Goal: Task Accomplishment & Management: Use online tool/utility

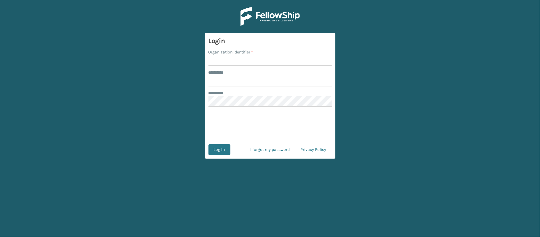
click at [215, 61] on input "Organization Identifier *" at bounding box center [269, 60] width 123 height 11
type input "Ladson"
click at [241, 81] on input "******** *" at bounding box center [269, 81] width 123 height 11
type input "******"
click at [222, 148] on button "Log In" at bounding box center [219, 149] width 22 height 11
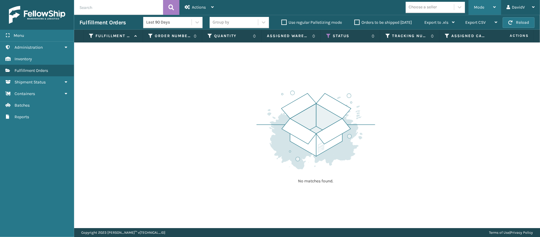
click at [486, 5] on div "Mode" at bounding box center [485, 7] width 22 height 15
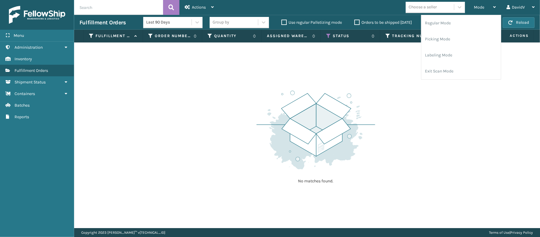
click at [282, 175] on div "No matches found." at bounding box center [315, 136] width 119 height 109
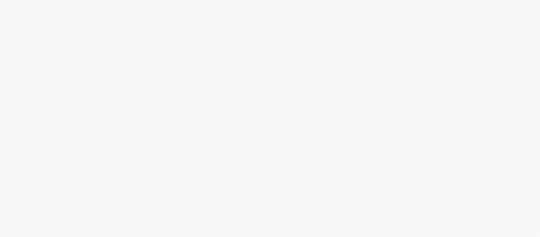
click at [282, 175] on body at bounding box center [270, 118] width 540 height 237
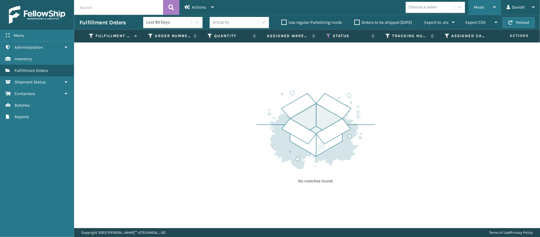
click at [490, 4] on div "Mode" at bounding box center [485, 7] width 22 height 15
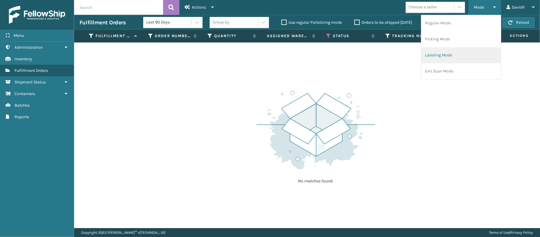
click at [446, 52] on li "Labeling Mode" at bounding box center [460, 55] width 79 height 16
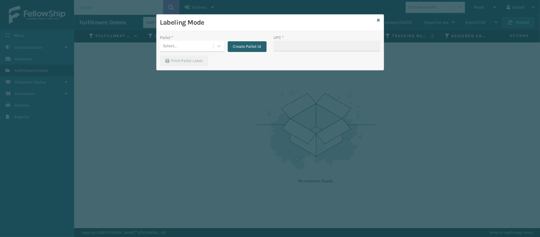
click at [235, 47] on button "Create Pallet Id" at bounding box center [247, 46] width 39 height 11
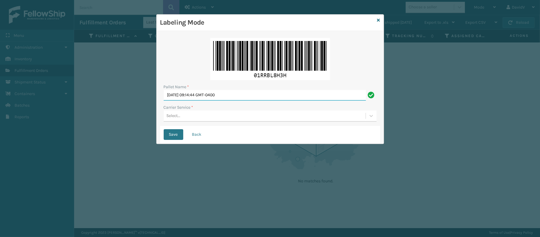
click at [199, 97] on input "[DATE] 09:14:44 GMT-0400" at bounding box center [265, 95] width 202 height 11
type input "l"
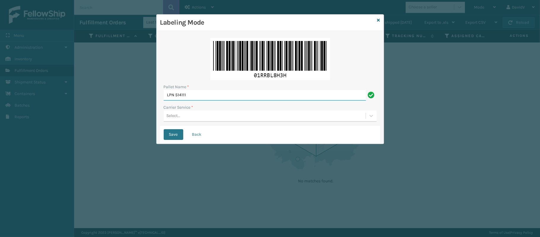
type input "LPN 514111"
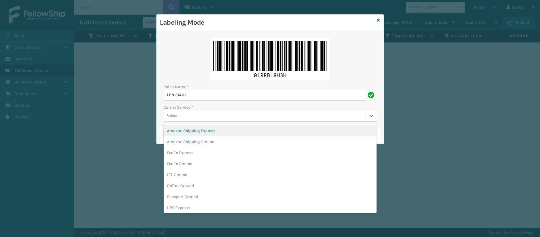
click at [189, 120] on div "Select..." at bounding box center [265, 116] width 202 height 10
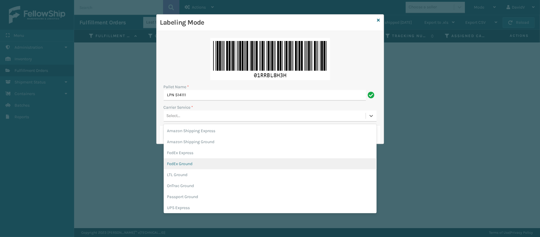
click at [186, 166] on div "FedEx Ground" at bounding box center [270, 163] width 213 height 11
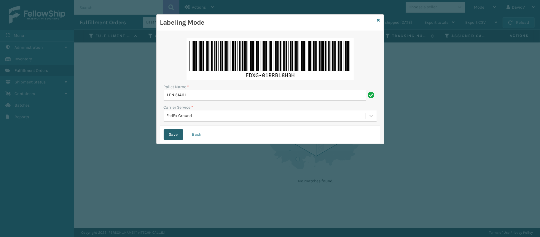
click at [169, 135] on button "Save" at bounding box center [174, 134] width 20 height 11
click at [169, 132] on button "Save" at bounding box center [174, 134] width 20 height 11
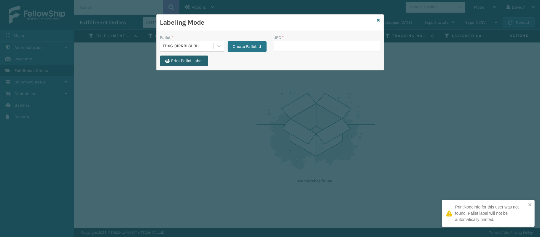
click at [182, 60] on button "Print Pallet Label" at bounding box center [184, 60] width 48 height 11
click at [280, 47] on input "UPC *" at bounding box center [327, 46] width 106 height 11
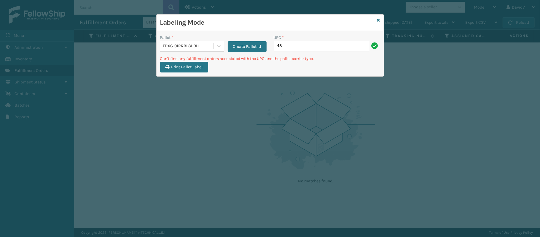
type input "4"
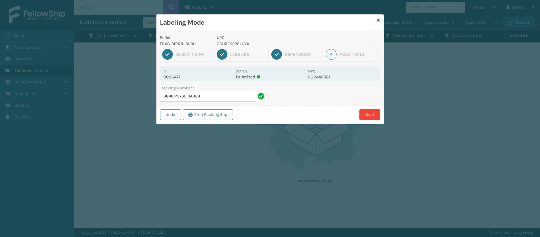
type input "88461737601048292"
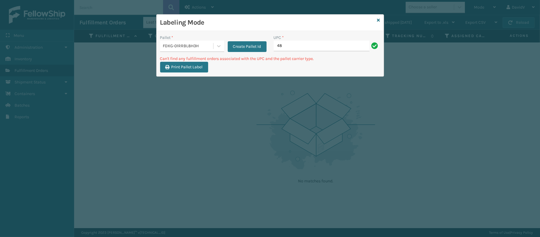
type input "4"
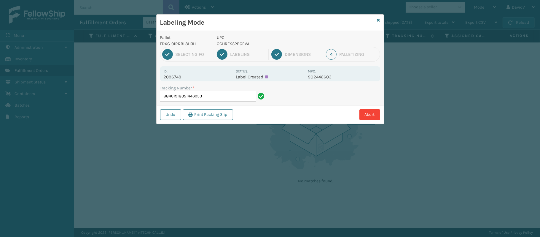
type input "88461918051446953"
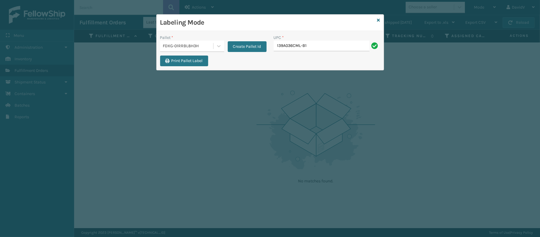
type input "139A036CML-B1"
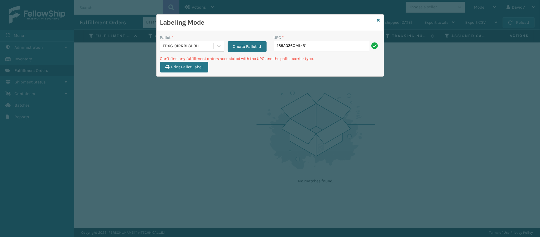
click at [302, 45] on input "139A036CML-B1" at bounding box center [322, 46] width 96 height 11
type input "139A036CML -B1"
type input "139A036CML - B1"
type input "1"
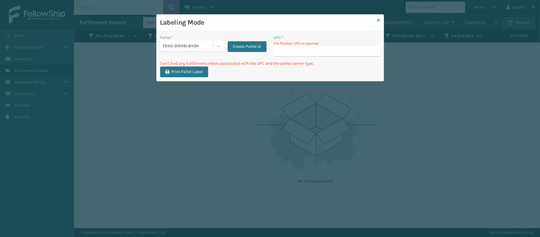
click at [377, 18] on icon at bounding box center [378, 20] width 3 height 4
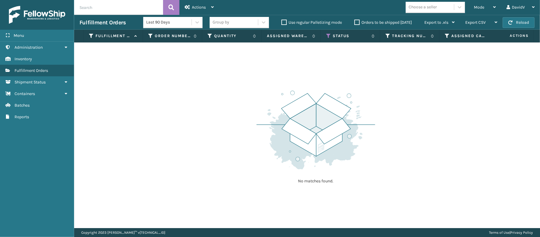
click at [339, 31] on th "Status" at bounding box center [350, 36] width 59 height 13
click at [338, 34] on label "Status" at bounding box center [351, 35] width 36 height 5
click at [329, 34] on icon at bounding box center [328, 35] width 5 height 5
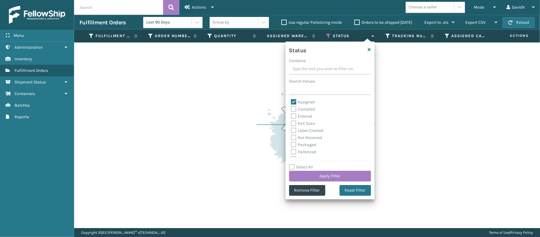
click at [297, 99] on label "Assigned" at bounding box center [303, 101] width 24 height 5
click at [291, 99] on input "Assigned" at bounding box center [291, 100] width 0 height 4
checkbox input "false"
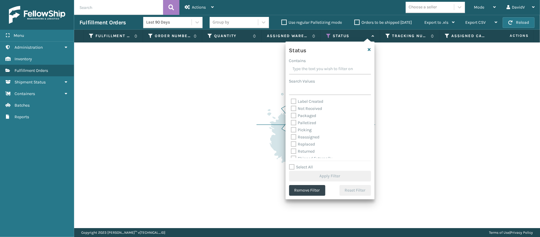
scroll to position [33, 0]
click at [294, 127] on label "Picking" at bounding box center [301, 125] width 21 height 5
click at [291, 126] on input "Picking" at bounding box center [291, 124] width 0 height 4
checkbox input "true"
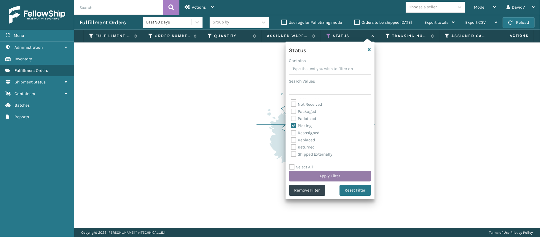
click at [339, 176] on button "Apply Filter" at bounding box center [330, 175] width 82 height 11
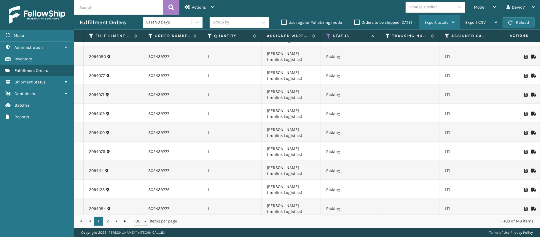
scroll to position [0, 0]
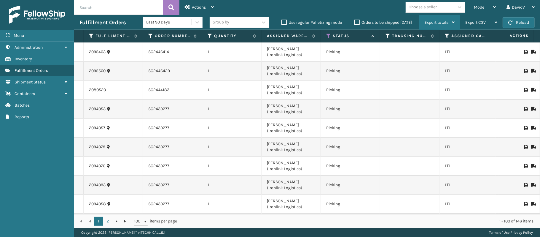
click at [430, 17] on div "Export to .xls" at bounding box center [439, 22] width 30 height 15
click at [109, 221] on link "2" at bounding box center [107, 220] width 9 height 9
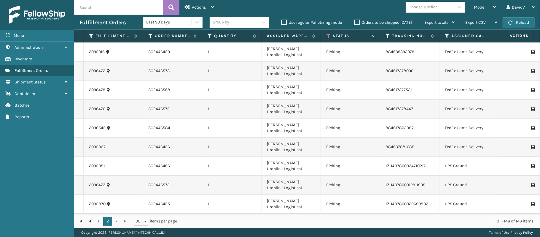
click at [98, 11] on input "text" at bounding box center [118, 7] width 89 height 15
type input "2097040"
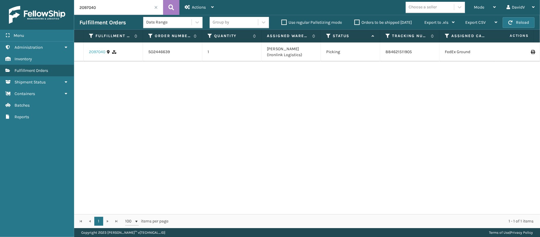
click at [98, 53] on link "2097040" at bounding box center [97, 52] width 16 height 6
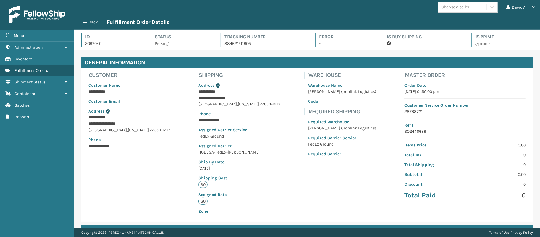
scroll to position [114, 0]
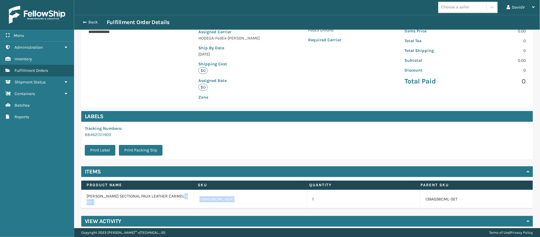
drag, startPoint x: 241, startPoint y: 194, endPoint x: 189, endPoint y: 194, distance: 52.5
click at [189, 194] on tr "[PERSON_NAME] SECTIONAL FAUX LEATHER CARMEL BOX 1 139A036CML-BOX1 1 139A036CML-…" at bounding box center [307, 198] width 452 height 19
copy tr "139A036CML-BOX1"
click at [84, 17] on div "Back Fulfillment Order Details" at bounding box center [307, 22] width 466 height 15
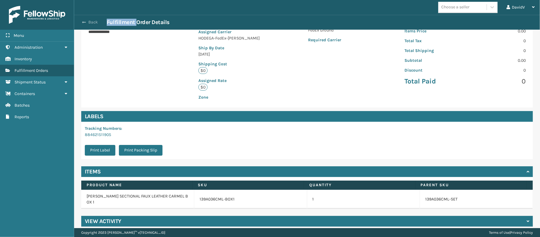
click at [88, 24] on button "Back" at bounding box center [92, 22] width 27 height 5
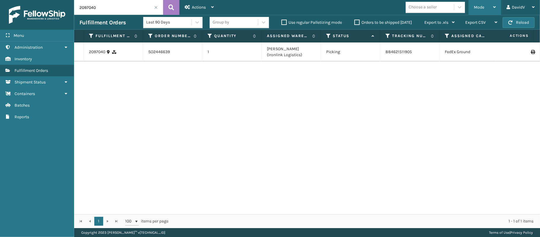
click at [483, 6] on span "Mode" at bounding box center [479, 7] width 10 height 5
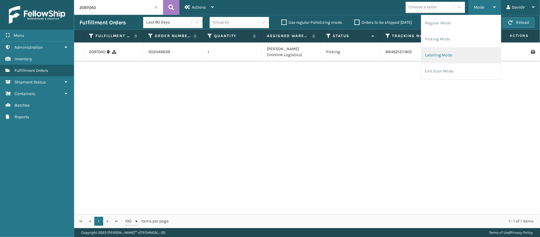
click at [448, 53] on li "Labeling Mode" at bounding box center [460, 55] width 79 height 16
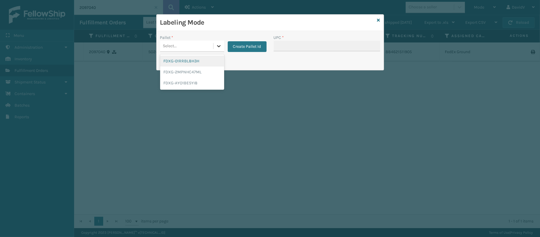
click at [216, 47] on icon at bounding box center [219, 46] width 6 height 6
click at [194, 61] on div "FDXG-01RRBL8H3H" at bounding box center [192, 60] width 64 height 11
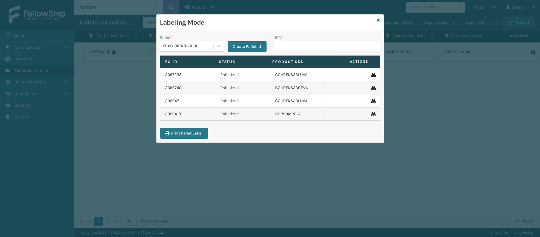
click at [288, 46] on input "UPC *" at bounding box center [327, 46] width 106 height 11
paste input "139A036CML-BOX1"
type input "139A036CML-BOX1"
click at [379, 18] on icon at bounding box center [378, 20] width 3 height 4
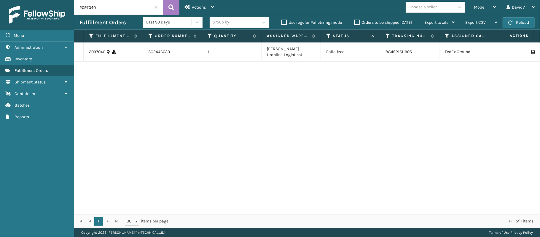
click at [154, 7] on span at bounding box center [156, 8] width 4 height 4
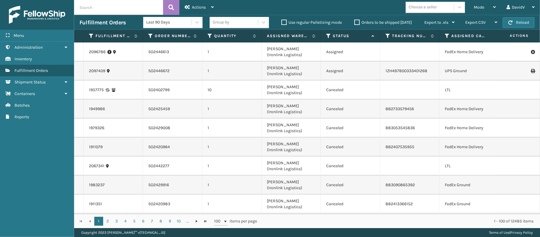
click at [328, 35] on icon at bounding box center [328, 35] width 5 height 5
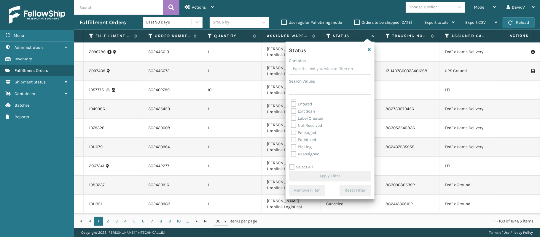
scroll to position [12, 0]
click at [293, 139] on label "Palletized" at bounding box center [303, 139] width 25 height 5
click at [291, 139] on input "Palletized" at bounding box center [291, 138] width 0 height 4
checkbox input "true"
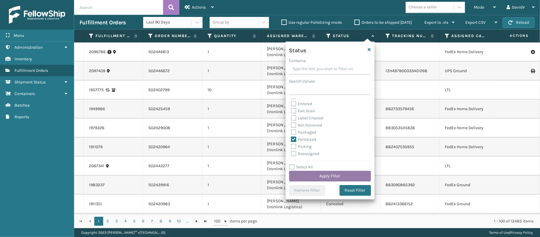
click at [312, 174] on button "Apply Filter" at bounding box center [330, 175] width 82 height 11
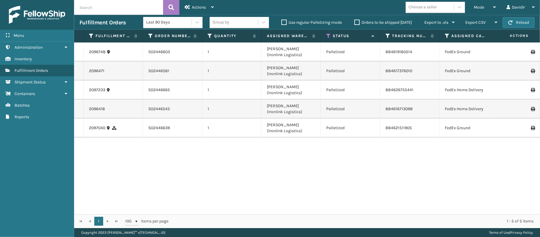
click at [531, 126] on icon at bounding box center [533, 128] width 4 height 4
click at [476, 10] on div "Mode" at bounding box center [485, 7] width 22 height 15
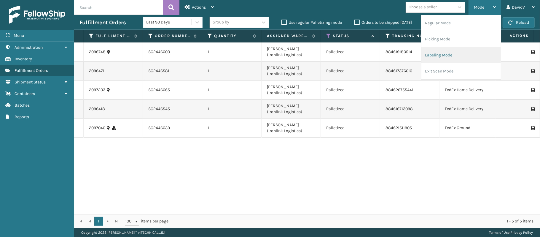
click at [449, 52] on li "Labeling Mode" at bounding box center [460, 55] width 79 height 16
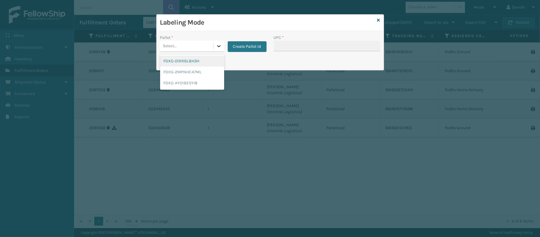
click at [218, 48] on icon at bounding box center [219, 46] width 6 height 6
click at [190, 61] on div "FDXG-01RRBL8H3H" at bounding box center [192, 60] width 64 height 11
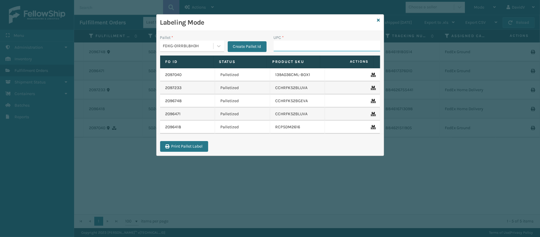
click at [279, 43] on input "UPC *" at bounding box center [327, 46] width 106 height 11
paste input "139A036CML-BOX1"
type input "139A036CML-BOX2"
type input "CCWENKS2M26DGRA"
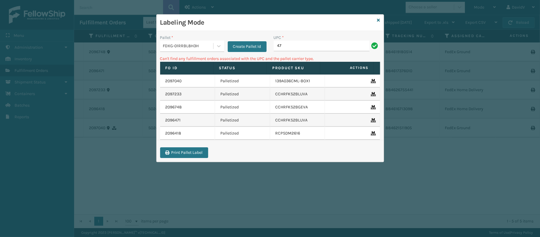
type input "4"
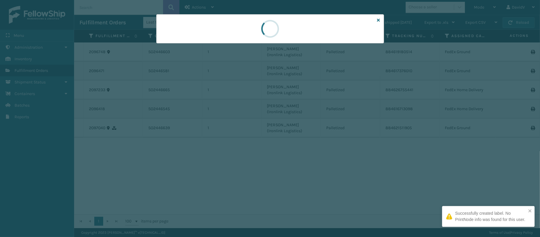
click at [406, 211] on div at bounding box center [270, 118] width 540 height 237
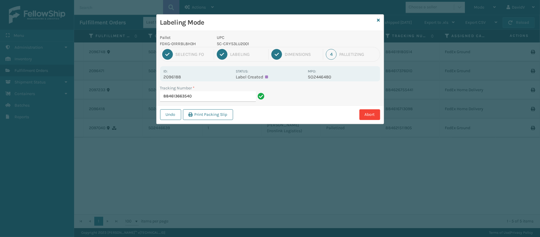
type input "884613663540"
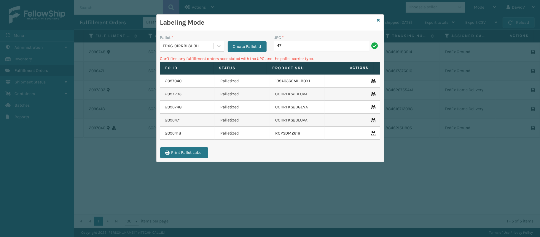
type input "4"
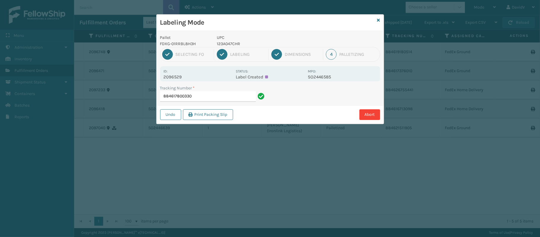
type input "884617800330"
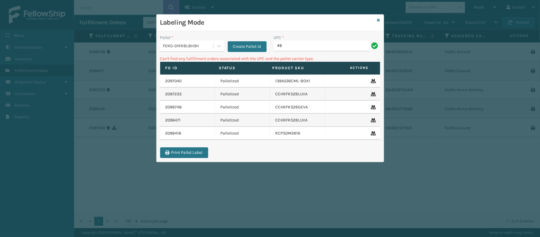
type input "4"
type input "475"
type input "4"
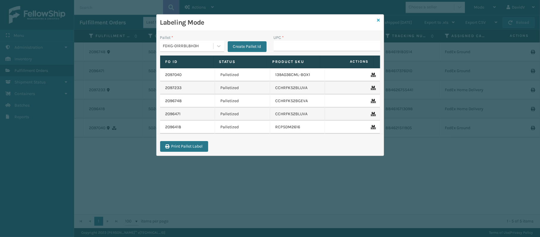
click at [377, 19] on icon at bounding box center [378, 20] width 3 height 4
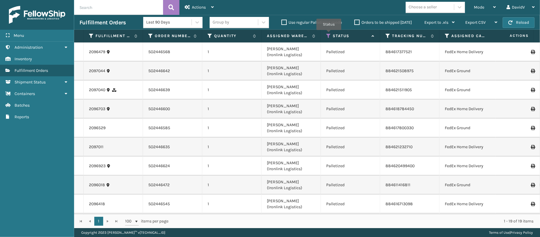
click at [329, 34] on icon at bounding box center [328, 35] width 5 height 5
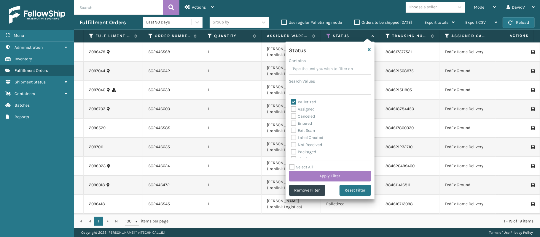
click at [371, 47] on div "Status" at bounding box center [330, 51] width 89 height 12
click at [370, 49] on icon "button" at bounding box center [369, 49] width 3 height 4
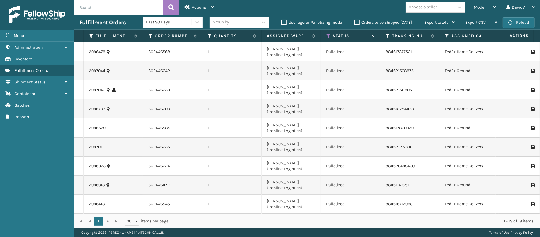
click at [540, 79] on div "2096479 SO2446568 1 [PERSON_NAME] (Ironlink Logistics) Palletized 884617377521 …" at bounding box center [307, 127] width 466 height 171
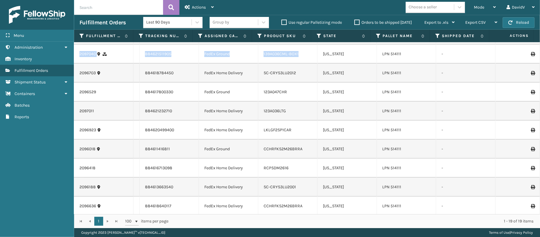
scroll to position [37, 247]
drag, startPoint x: 540, startPoint y: 79, endPoint x: 539, endPoint y: 95, distance: 16.0
click at [539, 95] on div "2096479 SO2446568 1 [PERSON_NAME] (Ironlink Logistics) Palletized 884617377521 …" at bounding box center [307, 127] width 466 height 171
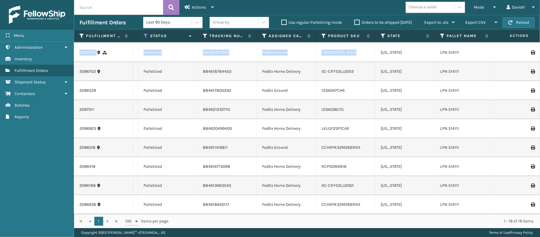
scroll to position [0, 0]
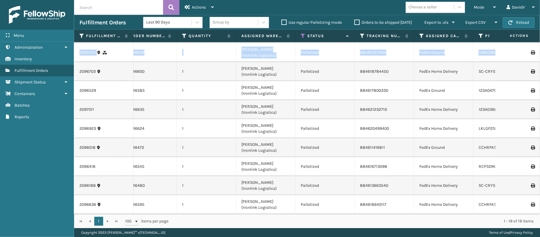
click at [173, 203] on td "SO2446595" at bounding box center [146, 204] width 59 height 19
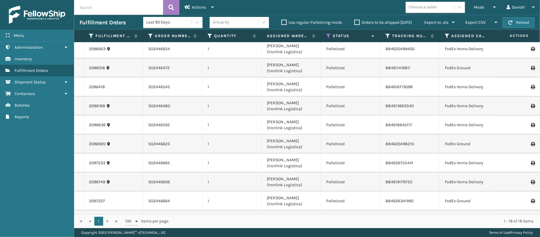
click at [531, 126] on icon at bounding box center [533, 125] width 4 height 4
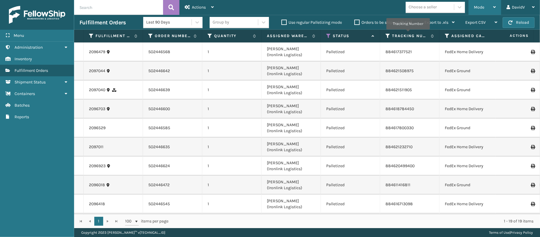
click at [479, 5] on span "Mode" at bounding box center [479, 7] width 10 height 5
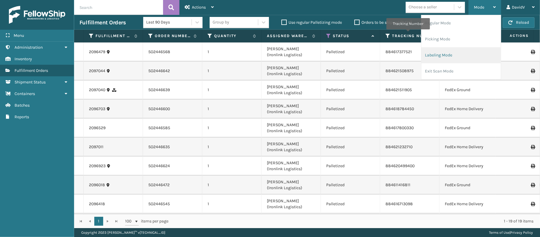
click at [438, 60] on li "Labeling Mode" at bounding box center [460, 55] width 79 height 16
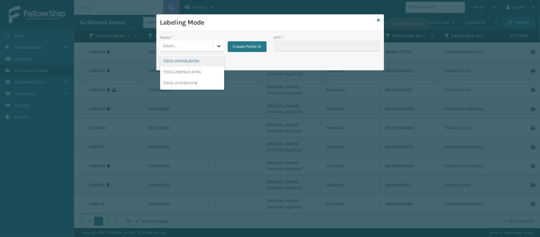
click at [217, 44] on icon at bounding box center [219, 46] width 6 height 6
click at [194, 60] on div "FDXG-01RRBL8H3H" at bounding box center [192, 60] width 64 height 11
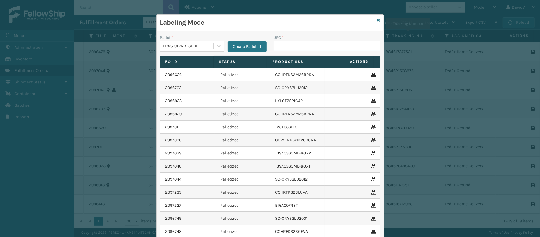
click at [288, 42] on input "UPC *" at bounding box center [327, 46] width 106 height 11
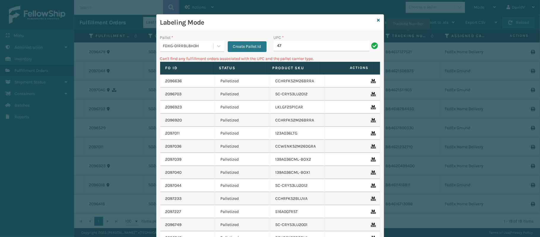
type input "4"
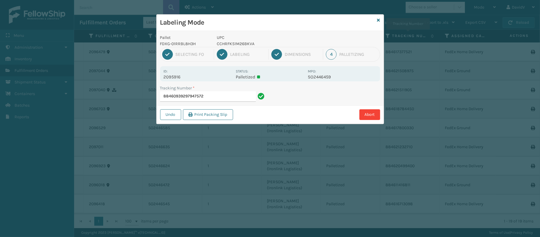
type input "88460939297947572"
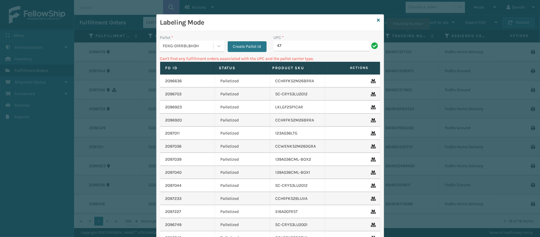
type input "4"
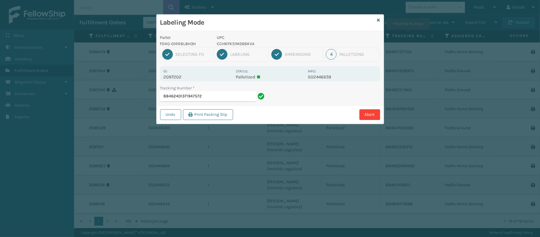
type input "88462401371947572"
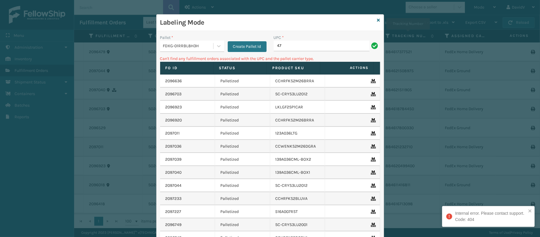
type input "4"
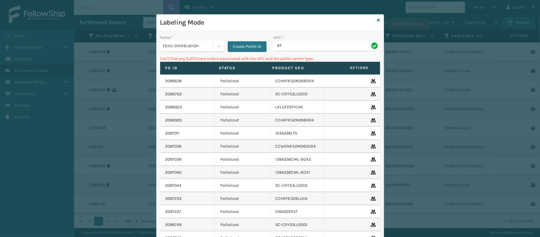
type input "4"
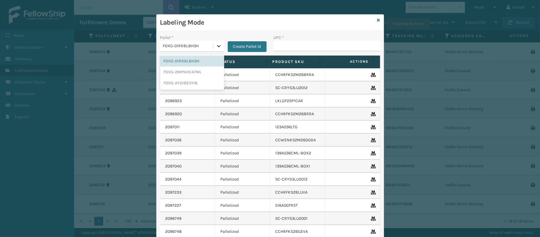
click at [216, 45] on icon at bounding box center [219, 46] width 6 height 6
click at [181, 60] on div "FDXG-01RRBL8H3H" at bounding box center [192, 60] width 64 height 11
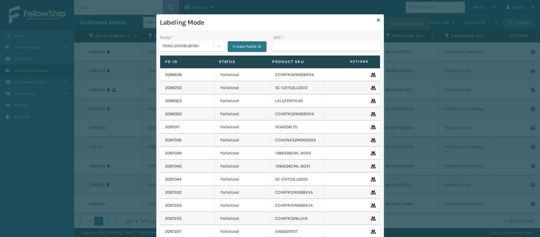
drag, startPoint x: 301, startPoint y: 100, endPoint x: 241, endPoint y: 106, distance: 60.8
drag, startPoint x: 241, startPoint y: 106, endPoint x: 221, endPoint y: 96, distance: 22.1
click at [221, 96] on td "Palletized" at bounding box center [242, 100] width 55 height 13
click at [298, 100] on td "LKLGF2SP1CAR" at bounding box center [297, 100] width 55 height 13
drag, startPoint x: 298, startPoint y: 100, endPoint x: 219, endPoint y: 95, distance: 79.0
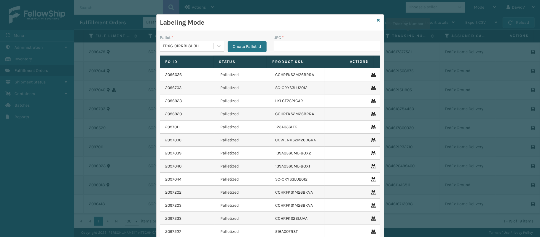
drag, startPoint x: 219, startPoint y: 95, endPoint x: 188, endPoint y: 102, distance: 31.6
click at [188, 102] on div "2096923" at bounding box center [187, 101] width 44 height 6
click at [288, 47] on input "UPC *" at bounding box center [327, 46] width 106 height 11
click at [377, 19] on div "Labeling Mode" at bounding box center [270, 23] width 227 height 16
click at [377, 19] on icon at bounding box center [378, 20] width 3 height 4
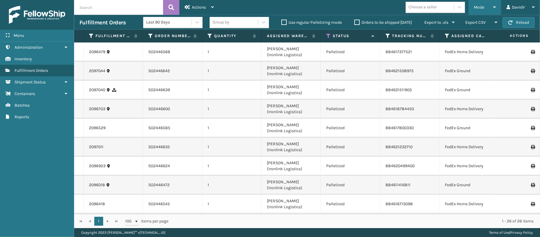
click at [489, 9] on div "Mode" at bounding box center [485, 7] width 22 height 15
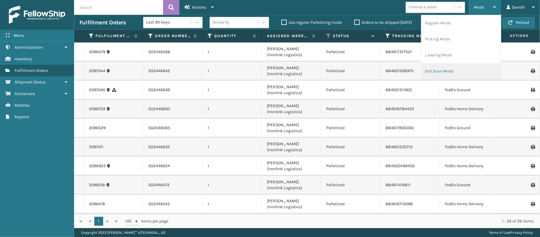
click at [438, 67] on li "Exit Scan Mode" at bounding box center [460, 71] width 79 height 16
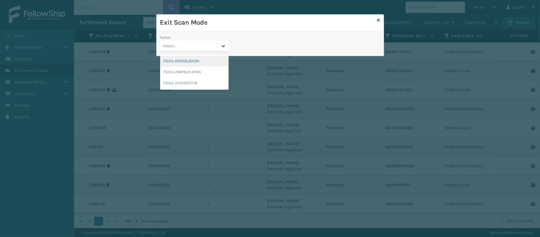
click at [222, 50] on div at bounding box center [223, 46] width 11 height 11
click at [204, 60] on div "FDXG-01RRBL8H3H" at bounding box center [194, 60] width 68 height 11
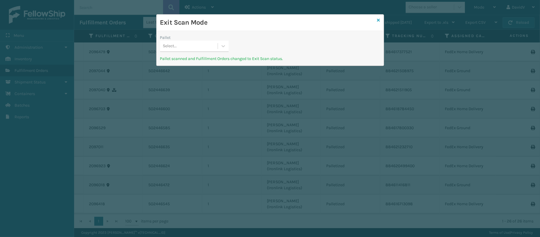
click at [379, 19] on icon at bounding box center [378, 20] width 3 height 4
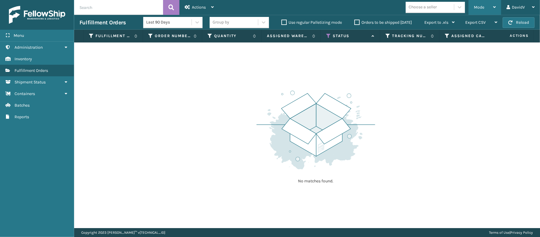
click at [497, 6] on div "Mode Regular Mode Picking Mode Labeling Mode Exit Scan Mode" at bounding box center [484, 7] width 33 height 15
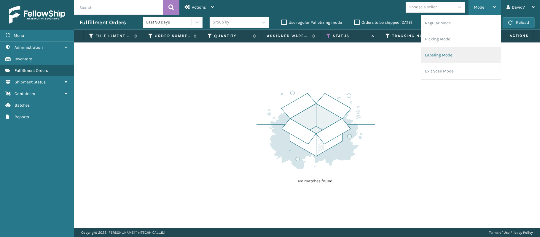
click at [435, 50] on li "Labeling Mode" at bounding box center [460, 55] width 79 height 16
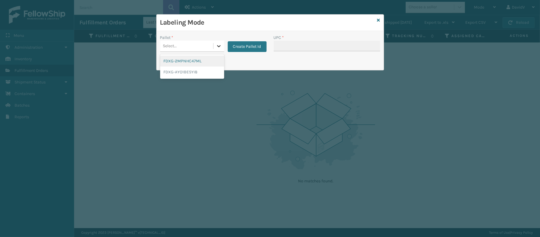
click at [216, 48] on icon at bounding box center [219, 46] width 6 height 6
click at [234, 49] on button "Create Pallet Id" at bounding box center [247, 46] width 39 height 11
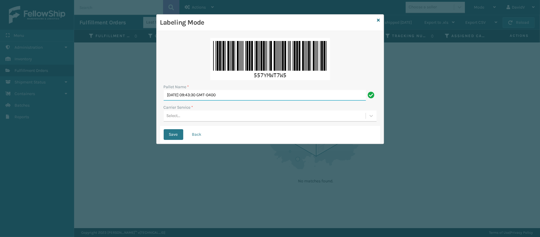
click at [190, 97] on input "[DATE] 09:43:30 GMT-0400" at bounding box center [265, 95] width 202 height 11
type input "LPN 514112"
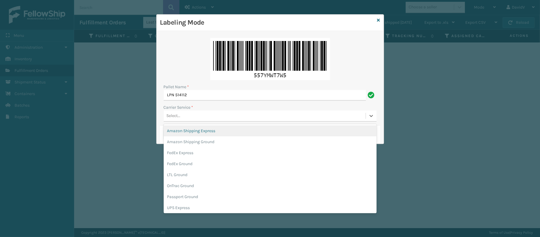
click at [173, 117] on div "Select..." at bounding box center [174, 116] width 14 height 6
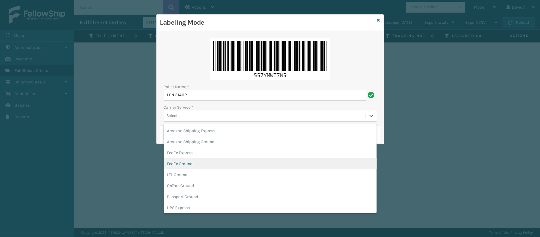
click at [173, 166] on div "FedEx Ground" at bounding box center [270, 163] width 213 height 11
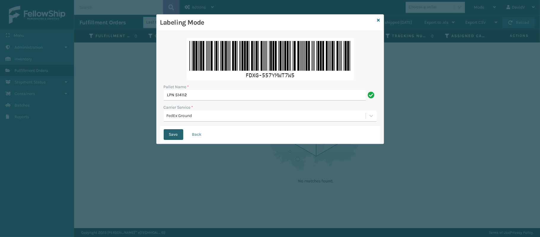
click at [173, 130] on button "Save" at bounding box center [174, 134] width 20 height 11
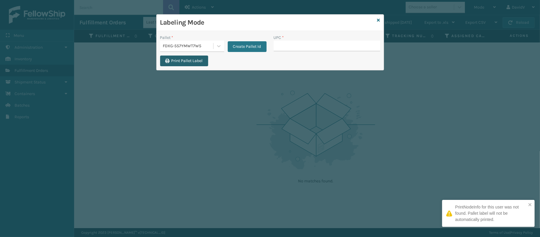
click at [197, 64] on button "Print Pallet Label" at bounding box center [184, 60] width 48 height 11
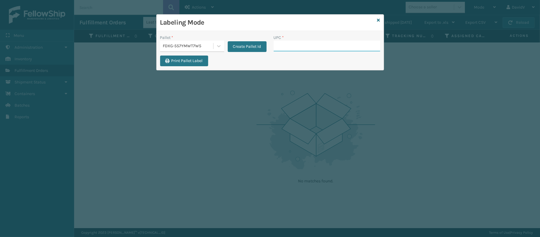
click at [280, 49] on input "UPC *" at bounding box center [327, 46] width 106 height 11
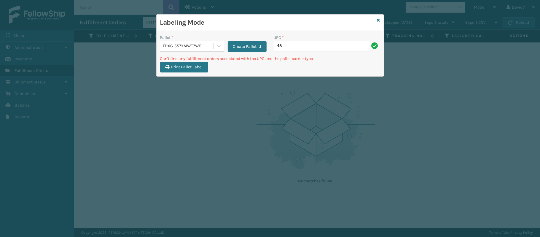
type input "4"
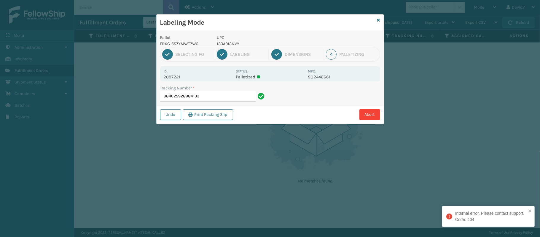
type input "88462592898413"
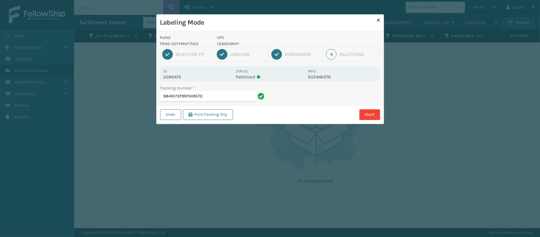
type input "88461737997049570"
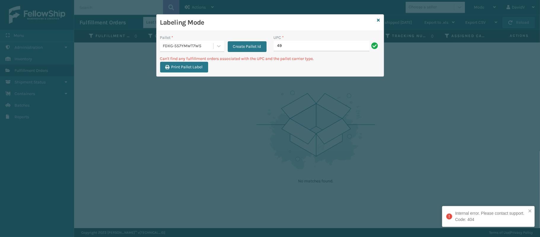
type input "4"
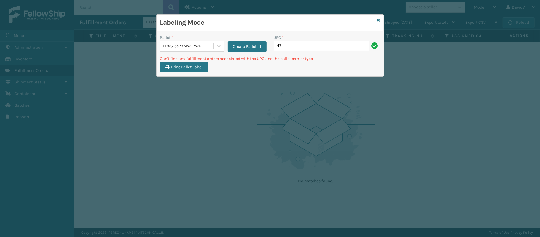
type input "4"
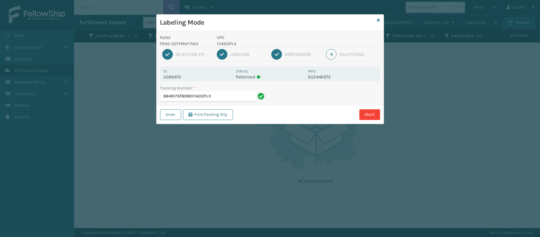
type input "884617378090111A012FLX"
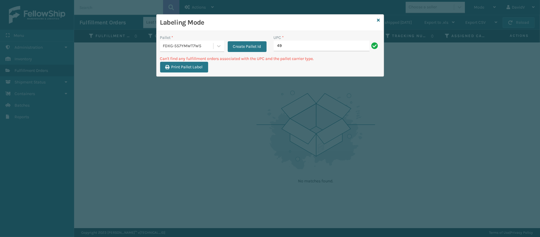
type input "4"
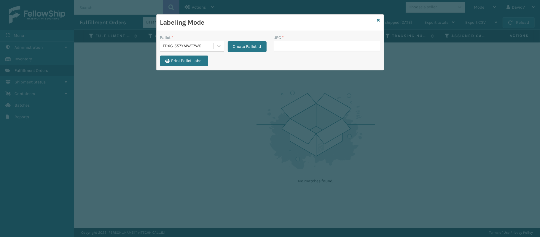
click at [411, 206] on div "Labeling Mode Pallet * FDXG-557YMWT7W5 Create Pallet Id UPC * Print Pallet Label" at bounding box center [270, 118] width 540 height 237
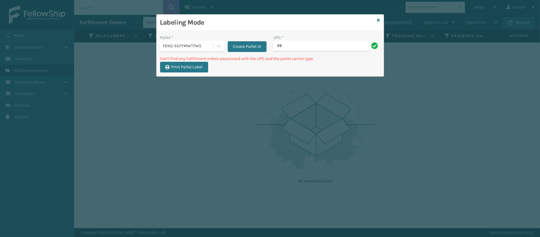
type input "4"
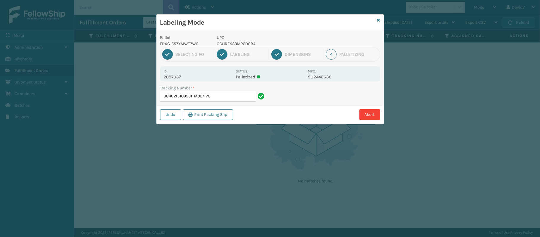
type input "884621510953111A007IVO"
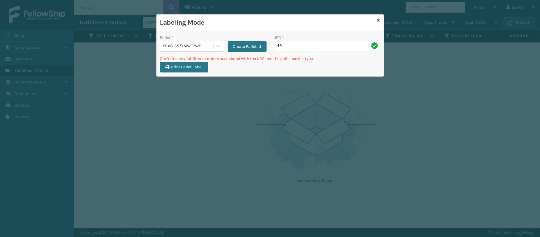
type input "4"
type input "111A007IVO"
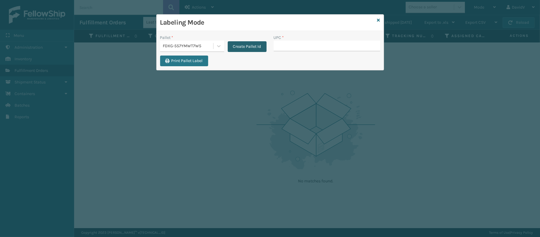
click at [240, 45] on button "Create Pallet Id" at bounding box center [247, 46] width 39 height 11
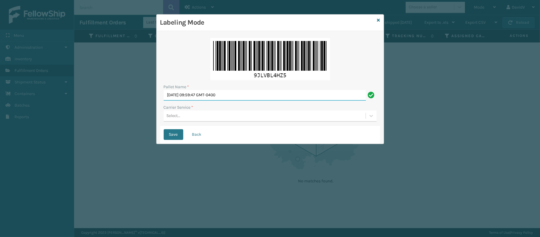
click at [246, 90] on input "[DATE] 09:59:47 GMT-0400" at bounding box center [265, 95] width 202 height 11
type input "LPN 514113"
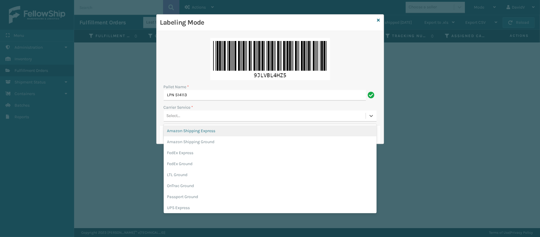
click at [197, 114] on div "Select..." at bounding box center [265, 116] width 202 height 10
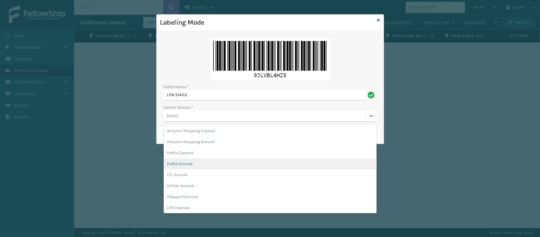
click at [189, 167] on div "FedEx Ground" at bounding box center [270, 163] width 213 height 11
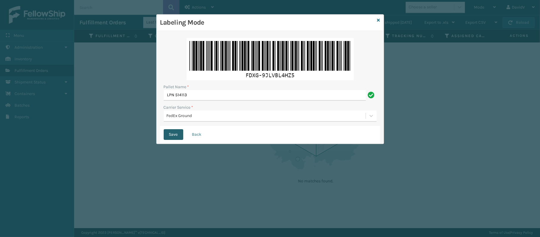
click at [175, 130] on button "Save" at bounding box center [174, 134] width 20 height 11
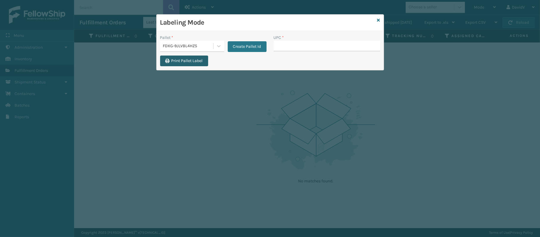
click at [190, 62] on button "Print Pallet Label" at bounding box center [184, 60] width 48 height 11
click at [284, 49] on input "UPC *" at bounding box center [327, 46] width 106 height 11
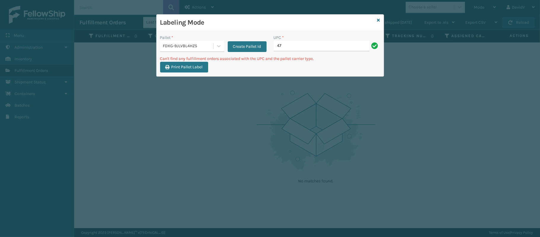
type input "4"
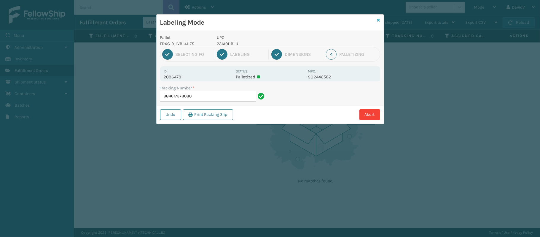
click at [377, 19] on icon at bounding box center [378, 20] width 3 height 4
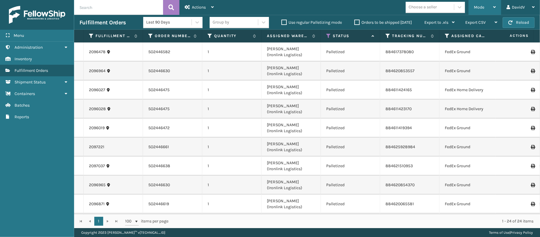
click at [490, 11] on div "Mode" at bounding box center [485, 7] width 22 height 15
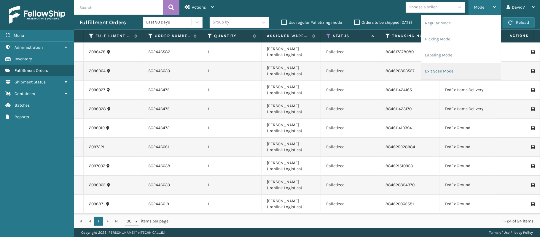
click at [441, 75] on li "Exit Scan Mode" at bounding box center [460, 71] width 79 height 16
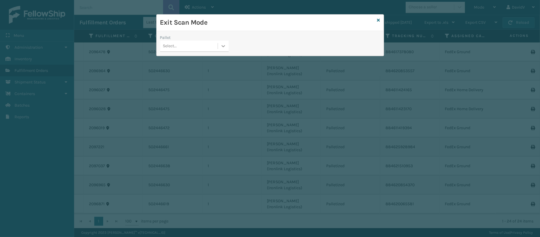
click at [224, 44] on icon at bounding box center [223, 46] width 6 height 6
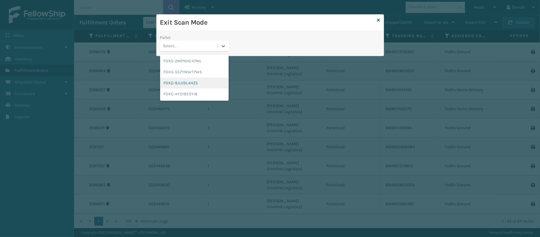
click at [192, 82] on div "FDXG-9JLVBL4HZ5" at bounding box center [194, 82] width 68 height 11
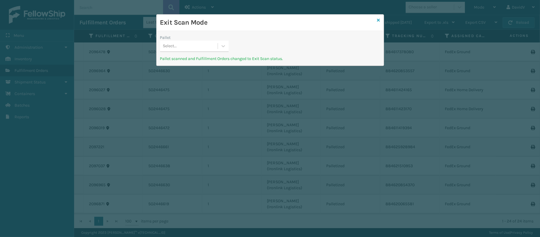
click at [378, 20] on icon at bounding box center [378, 20] width 3 height 4
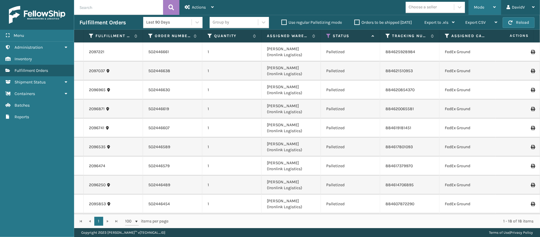
click at [487, 6] on div "Mode" at bounding box center [485, 7] width 22 height 15
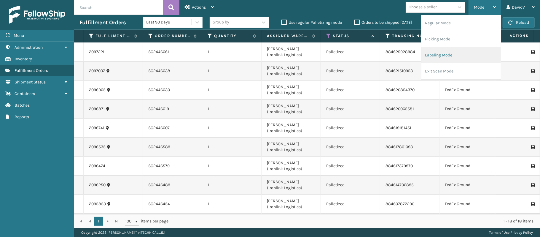
click at [445, 57] on li "Labeling Mode" at bounding box center [460, 55] width 79 height 16
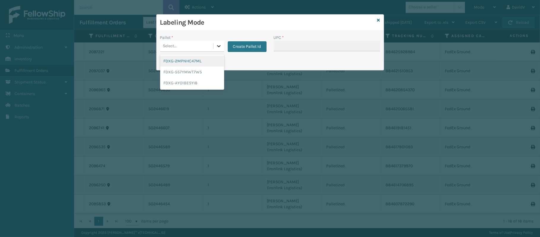
click at [220, 49] on icon at bounding box center [219, 46] width 6 height 6
click at [192, 76] on div "FDXG-557YMWT7W5" at bounding box center [192, 71] width 64 height 11
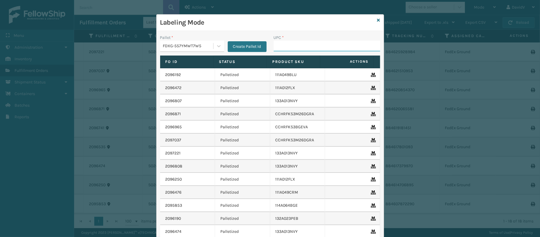
click at [279, 41] on input "UPC *" at bounding box center [327, 46] width 106 height 11
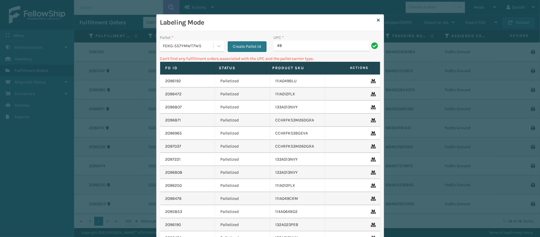
type input "4"
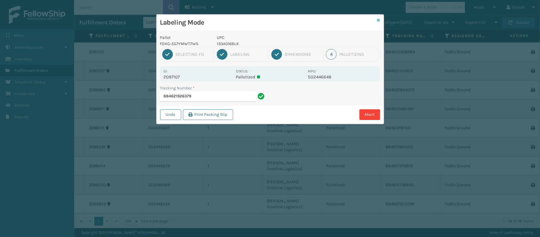
click at [378, 21] on icon at bounding box center [378, 20] width 3 height 4
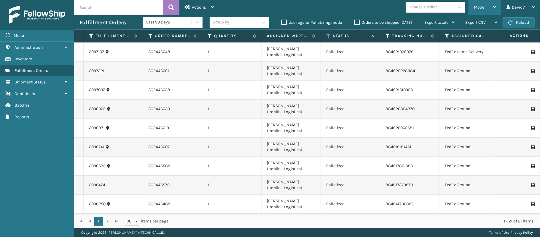
click at [487, 7] on div "Mode" at bounding box center [485, 7] width 22 height 15
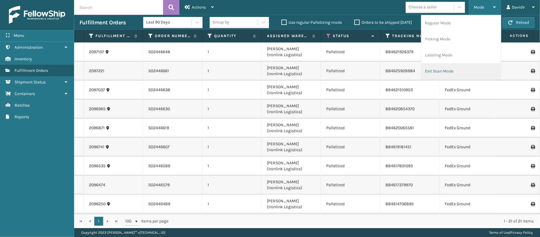
click at [441, 69] on li "Exit Scan Mode" at bounding box center [460, 71] width 79 height 16
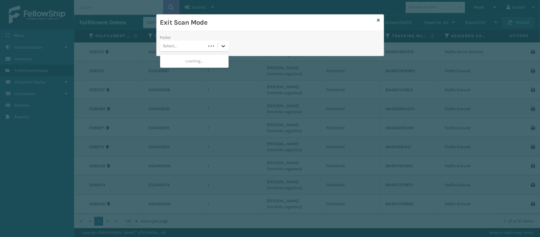
click at [221, 49] on icon at bounding box center [223, 46] width 6 height 6
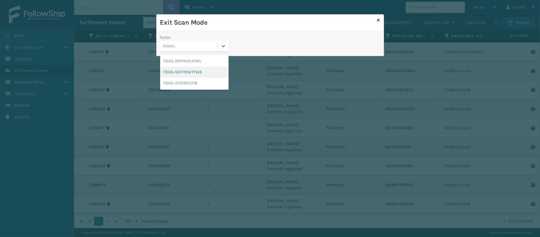
click at [198, 75] on div "FDXG-557YMWT7W5" at bounding box center [194, 71] width 68 height 11
